Goal: Information Seeking & Learning: Learn about a topic

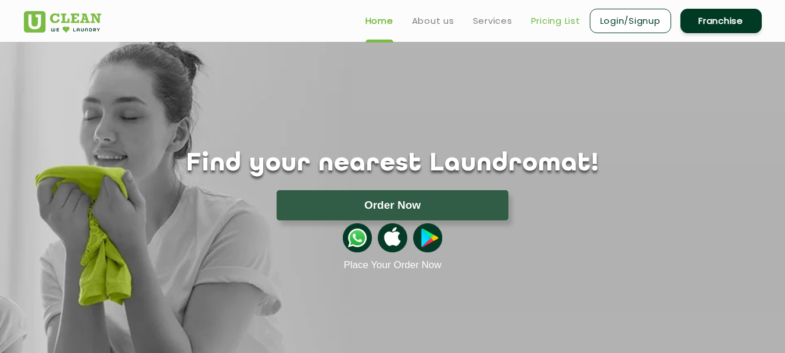
click at [559, 19] on link "Pricing List" at bounding box center [555, 21] width 49 height 14
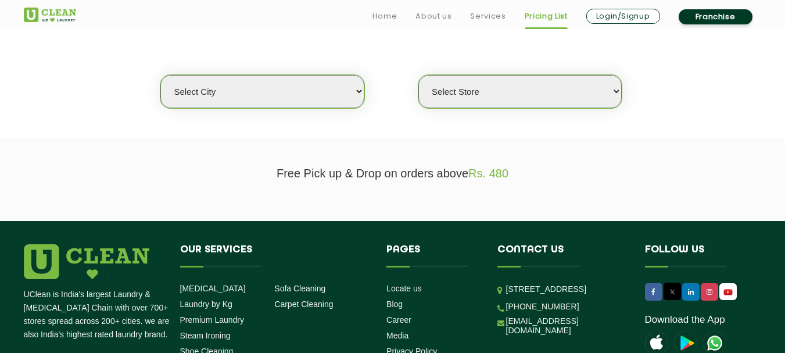
scroll to position [291, 0]
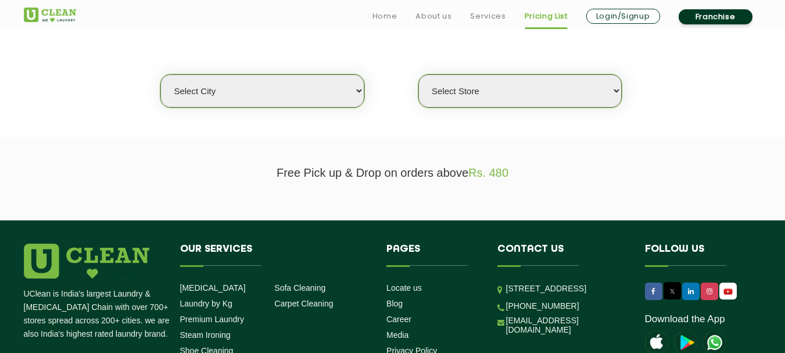
click at [276, 103] on select "Select city [GEOGRAPHIC_DATA] [GEOGRAPHIC_DATA] [GEOGRAPHIC_DATA] [GEOGRAPHIC_D…" at bounding box center [261, 90] width 203 height 33
select select "149"
click at [160, 74] on select "Select city [GEOGRAPHIC_DATA] [GEOGRAPHIC_DATA] [GEOGRAPHIC_DATA] [GEOGRAPHIC_D…" at bounding box center [261, 90] width 203 height 33
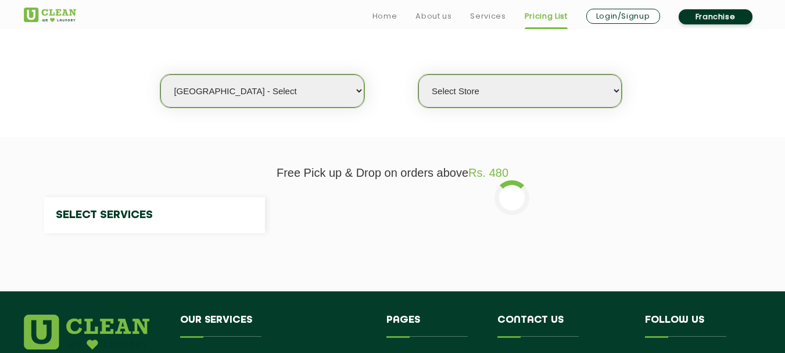
select select "0"
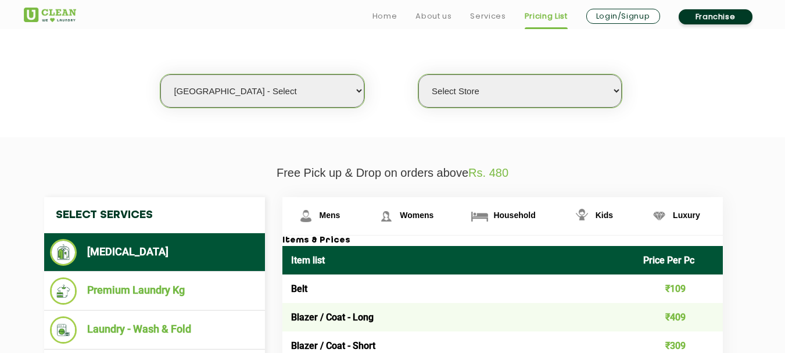
click at [458, 97] on select "Select Store UClean Select Bandra" at bounding box center [519, 90] width 203 height 33
click at [461, 96] on select "Select Store UClean Select Bandra" at bounding box center [519, 90] width 203 height 33
click at [254, 106] on select "Select city [GEOGRAPHIC_DATA] [GEOGRAPHIC_DATA] [GEOGRAPHIC_DATA] [GEOGRAPHIC_D…" at bounding box center [261, 90] width 203 height 33
select select "16"
click at [160, 74] on select "Select city [GEOGRAPHIC_DATA] [GEOGRAPHIC_DATA] [GEOGRAPHIC_DATA] [GEOGRAPHIC_D…" at bounding box center [261, 90] width 203 height 33
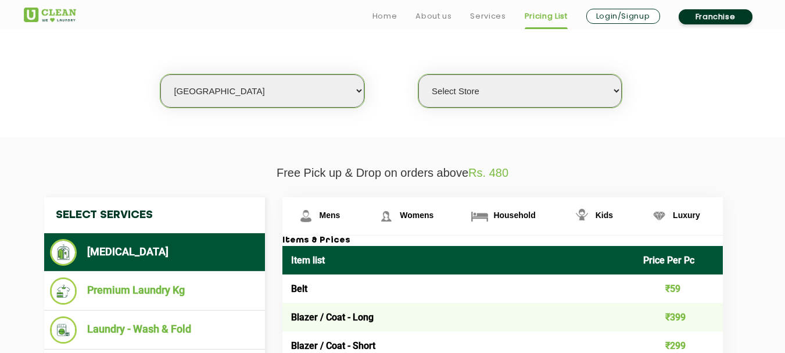
click at [479, 84] on select "Select Store UClean Powai UClean Deonar UClean LBS Marg UClean Chembur UClean W…" at bounding box center [519, 90] width 203 height 33
select select "474"
click at [418, 74] on select "Select Store UClean Powai UClean Deonar UClean LBS Marg UClean Chembur UClean W…" at bounding box center [519, 90] width 203 height 33
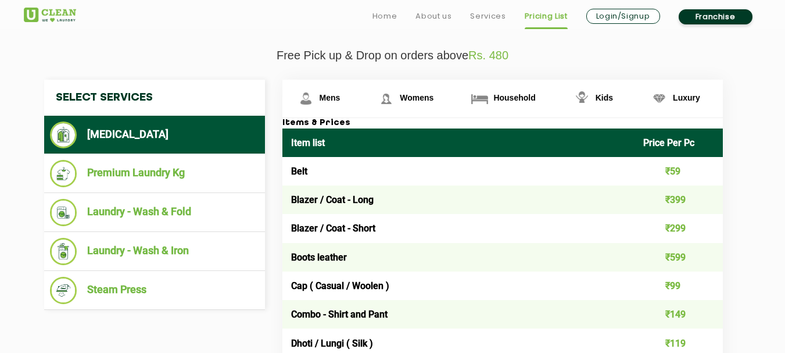
scroll to position [465, 0]
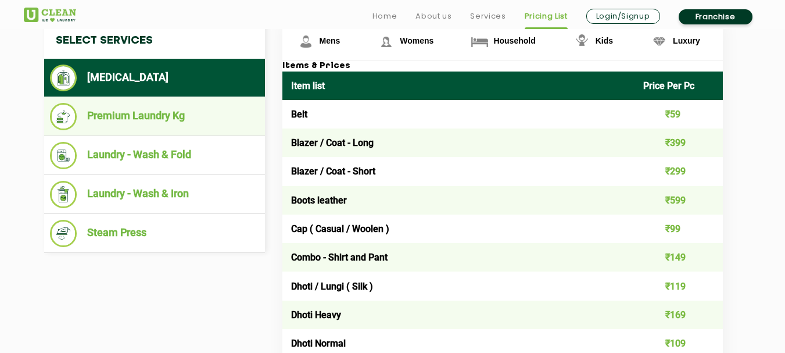
click at [174, 120] on li "Premium Laundry Kg" at bounding box center [154, 116] width 209 height 27
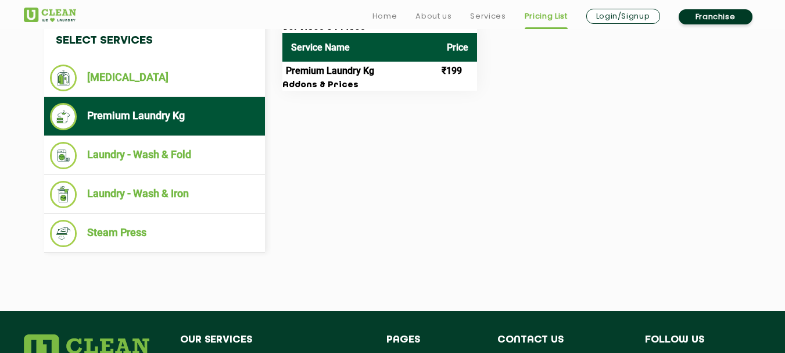
click at [173, 102] on ul "Premium Laundry Kg" at bounding box center [154, 116] width 221 height 39
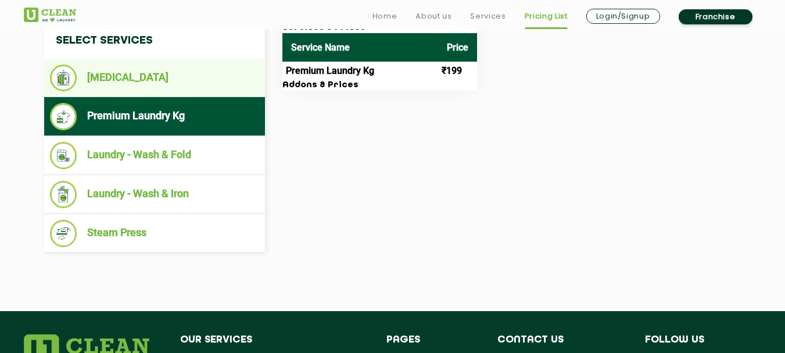
click at [173, 86] on li "[MEDICAL_DATA]" at bounding box center [154, 77] width 209 height 27
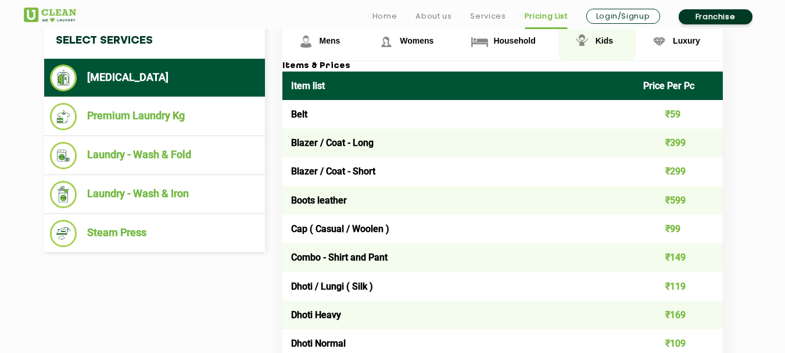
click at [608, 39] on span "Kids" at bounding box center [604, 40] width 17 height 9
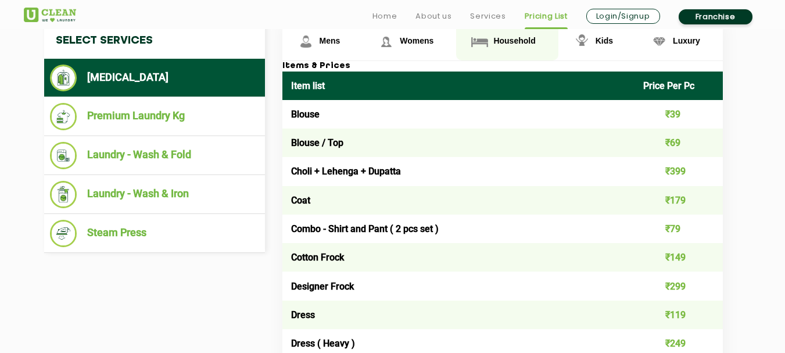
click at [519, 35] on link "Household" at bounding box center [507, 42] width 102 height 38
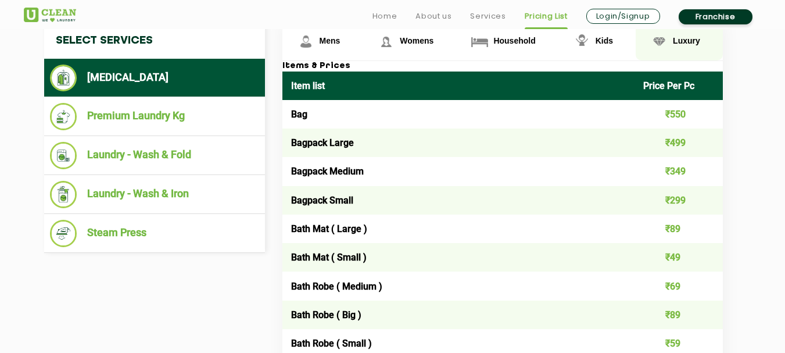
click at [677, 40] on span "Luxury" at bounding box center [686, 40] width 27 height 9
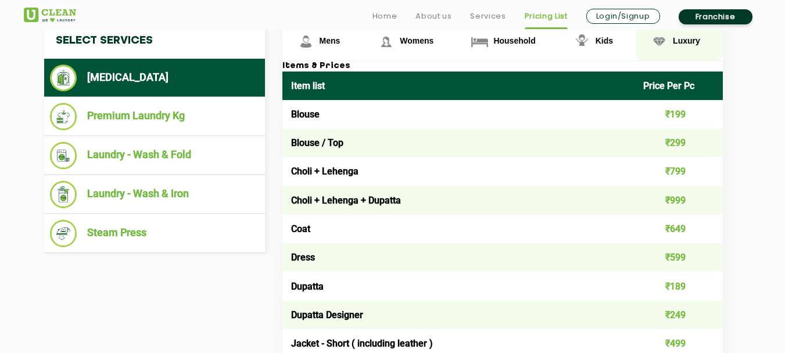
click at [682, 40] on span "Luxury" at bounding box center [686, 40] width 27 height 9
click at [611, 35] on link "Kids" at bounding box center [596, 42] width 77 height 38
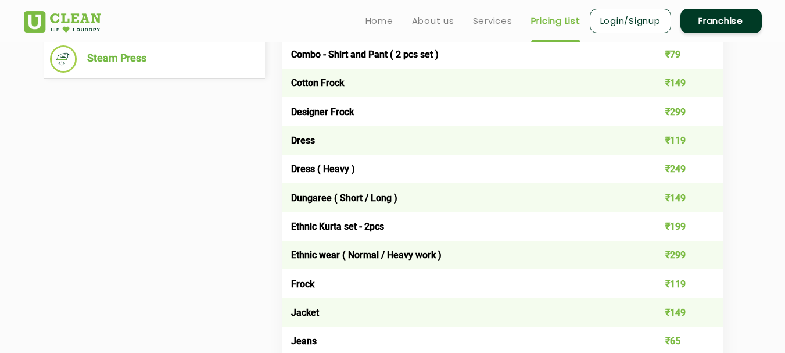
scroll to position [407, 0]
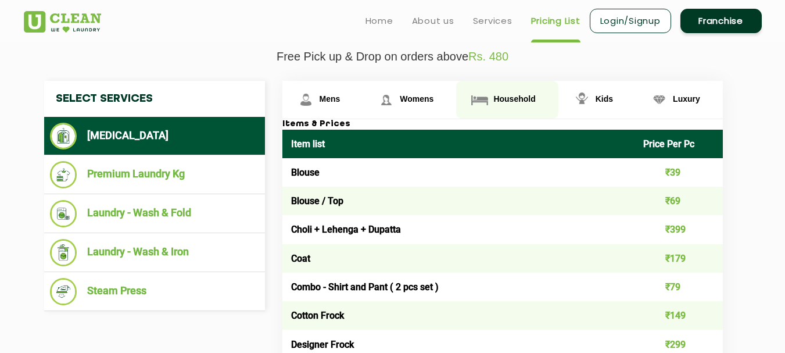
click at [507, 101] on span "Household" at bounding box center [514, 98] width 42 height 9
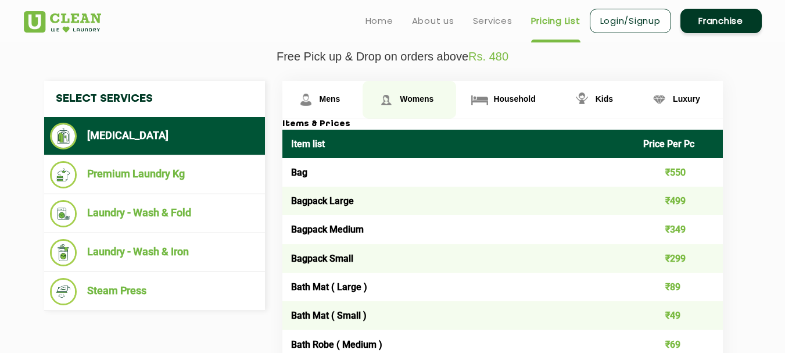
click at [417, 95] on span "Womens" at bounding box center [417, 98] width 34 height 9
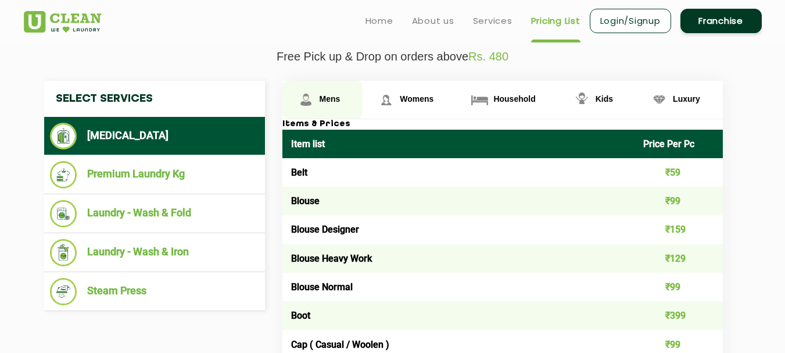
click at [350, 101] on link "Mens" at bounding box center [322, 100] width 81 height 38
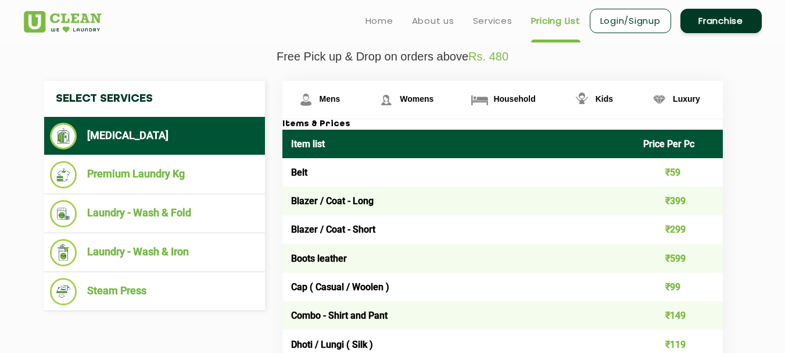
click at [543, 56] on p "Free Pick up & Drop on orders above Rs. 480" at bounding box center [393, 56] width 738 height 13
